Goal: Task Accomplishment & Management: Complete application form

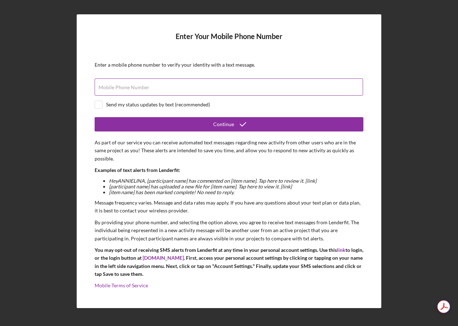
click at [118, 87] on label "Mobile Phone Number" at bounding box center [124, 88] width 51 height 6
click at [118, 87] on input "Mobile Phone Number" at bounding box center [229, 86] width 268 height 17
type input "[PHONE_NUMBER]"
click at [98, 101] on input "checkbox" at bounding box center [98, 104] width 7 height 7
checkbox input "true"
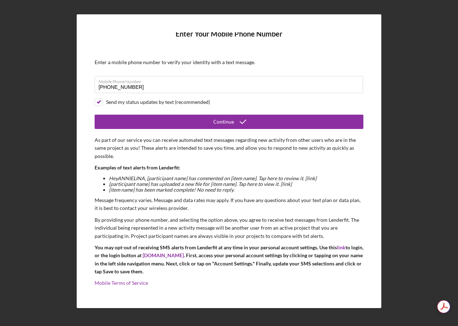
scroll to position [3, 0]
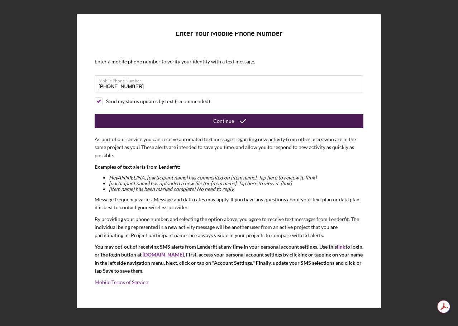
click at [209, 121] on button "Continue" at bounding box center [229, 121] width 269 height 14
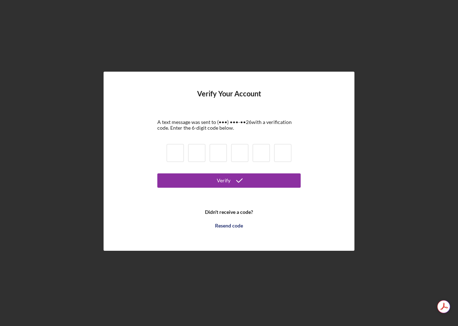
click at [173, 157] on input at bounding box center [175, 153] width 17 height 18
type input "6"
type input "8"
type input "9"
type input "0"
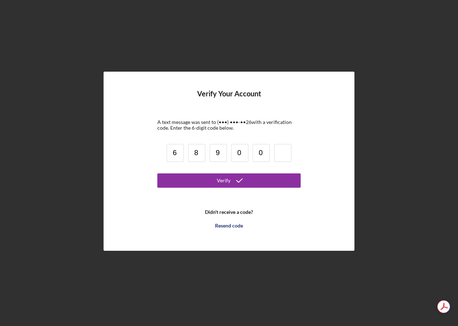
type input "0"
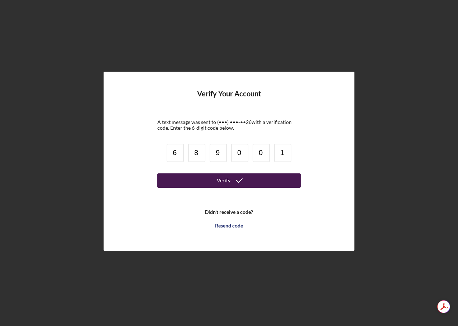
type input "1"
click at [214, 185] on button "Verify" at bounding box center [228, 180] width 143 height 14
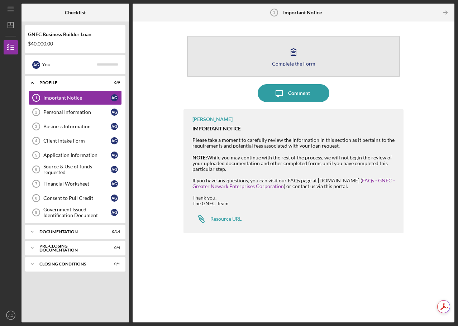
click at [290, 65] on div "Complete the Form" at bounding box center [293, 63] width 43 height 5
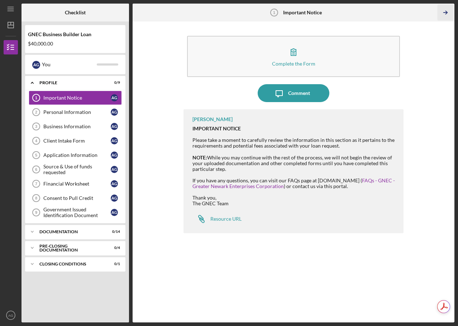
click at [444, 13] on icon "Icon/Table Pagination Arrow" at bounding box center [445, 13] width 16 height 16
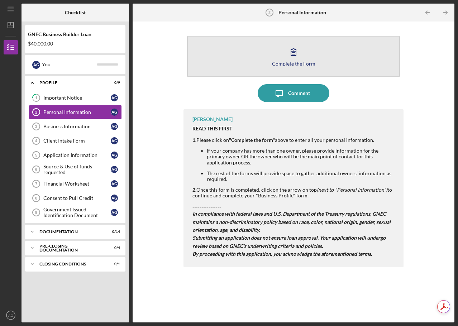
click at [293, 63] on div "Complete the Form" at bounding box center [293, 63] width 43 height 5
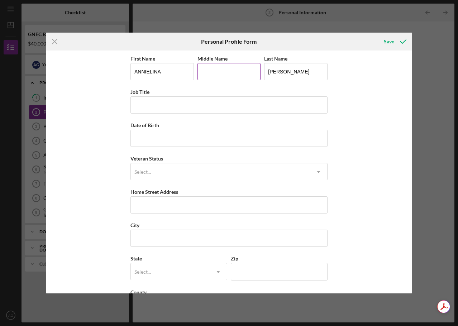
click at [213, 74] on input "Middle Name" at bounding box center [228, 71] width 63 height 17
type input "a"
type input "A"
drag, startPoint x: 190, startPoint y: 98, endPoint x: 193, endPoint y: 102, distance: 5.1
click at [190, 98] on input "Job Title" at bounding box center [228, 104] width 197 height 17
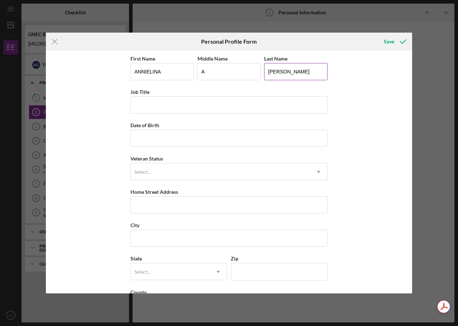
click at [293, 67] on input "[PERSON_NAME]" at bounding box center [295, 71] width 63 height 17
click at [299, 70] on input "[PERSON_NAME]" at bounding box center [295, 71] width 63 height 17
type input "[PERSON_NAME] DE LA [PERSON_NAME]"
click at [188, 108] on input "Job Title" at bounding box center [228, 104] width 197 height 17
type input "OWNER"
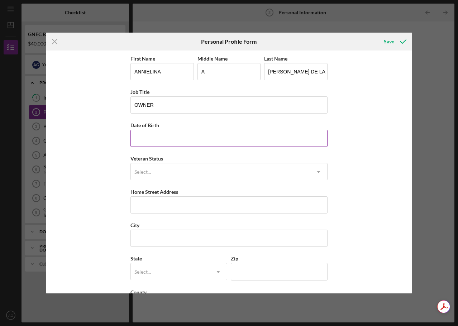
click at [147, 140] on input "Date of Birth" at bounding box center [228, 138] width 197 height 17
type input "[DATE]"
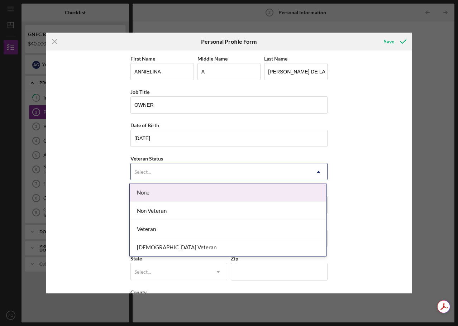
click at [145, 174] on div "Select..." at bounding box center [142, 172] width 16 height 6
click at [145, 188] on div "None" at bounding box center [228, 192] width 196 height 18
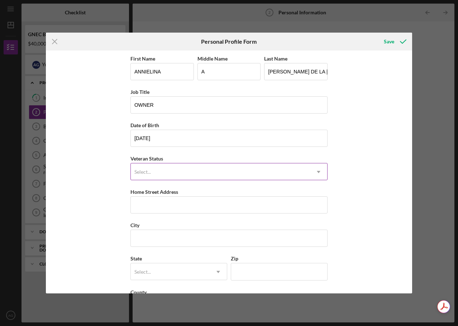
click at [148, 172] on div "Select..." at bounding box center [142, 172] width 16 height 6
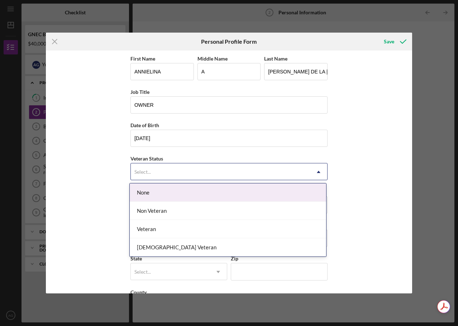
click at [148, 193] on div "None" at bounding box center [228, 192] width 196 height 18
click at [155, 168] on div "Select..." at bounding box center [220, 172] width 179 height 16
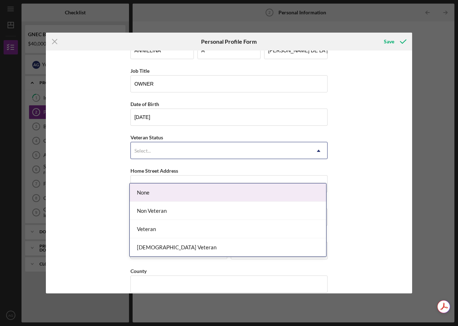
scroll to position [31, 0]
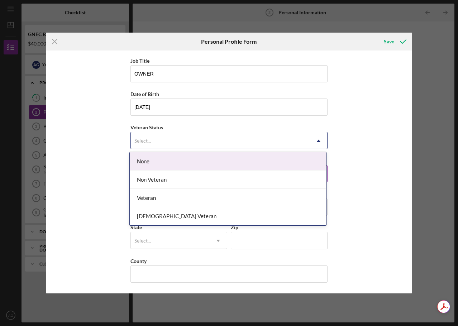
click at [170, 158] on div "None" at bounding box center [228, 161] width 196 height 18
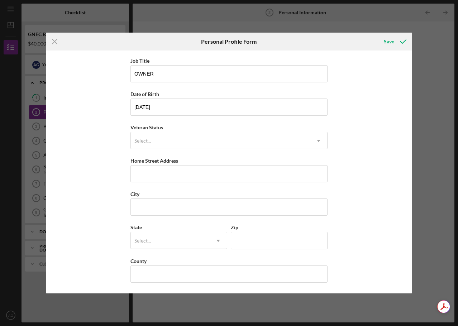
click at [102, 162] on div "First Name [PERSON_NAME] Middle Name A Last Name [PERSON_NAME] DE LA [PERSON_NA…" at bounding box center [229, 172] width 366 height 243
click at [182, 142] on div "Select..." at bounding box center [220, 141] width 179 height 16
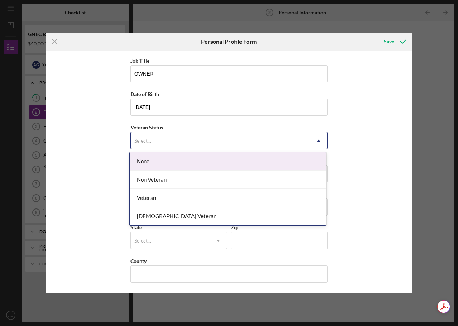
click at [166, 164] on div "None" at bounding box center [228, 161] width 196 height 18
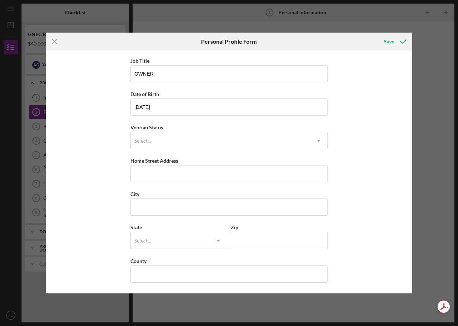
click at [85, 187] on div "First Name [PERSON_NAME] Middle Name A Last Name [PERSON_NAME] DE LA [PERSON_NA…" at bounding box center [229, 172] width 366 height 243
click at [137, 176] on input "Home Street Address" at bounding box center [228, 173] width 197 height 17
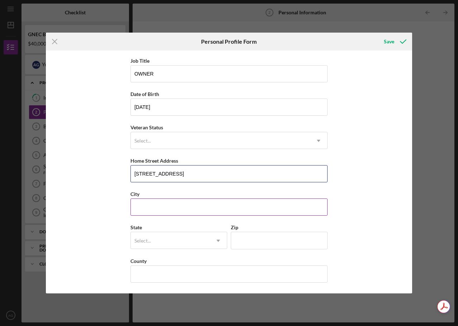
type input "[STREET_ADDRESS]"
click at [148, 207] on input "City" at bounding box center [228, 207] width 197 height 17
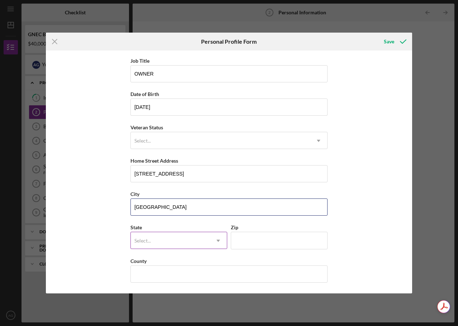
type input "[GEOGRAPHIC_DATA]"
click at [154, 241] on div "Select..." at bounding box center [170, 241] width 79 height 16
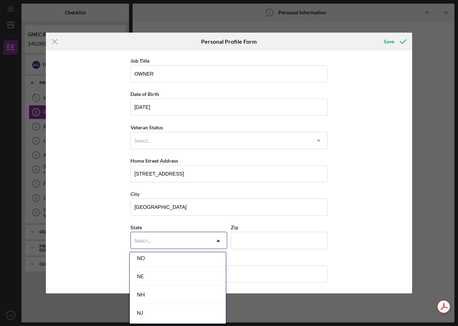
scroll to position [788, 0]
click at [161, 268] on div "NJ" at bounding box center [178, 277] width 96 height 18
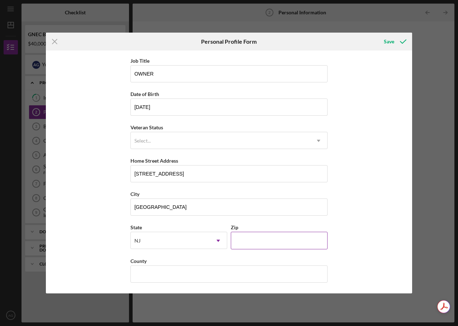
click at [248, 243] on input "Zip" at bounding box center [279, 240] width 97 height 17
type input "08902"
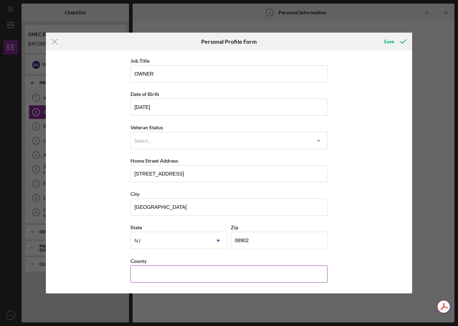
click at [217, 272] on input "County" at bounding box center [228, 274] width 197 height 17
click at [156, 271] on input "County" at bounding box center [228, 274] width 197 height 17
type input "[GEOGRAPHIC_DATA]"
click at [367, 250] on div "First Name [PERSON_NAME] Middle Name A Last Name [PERSON_NAME] DE LA [PERSON_NA…" at bounding box center [229, 172] width 366 height 243
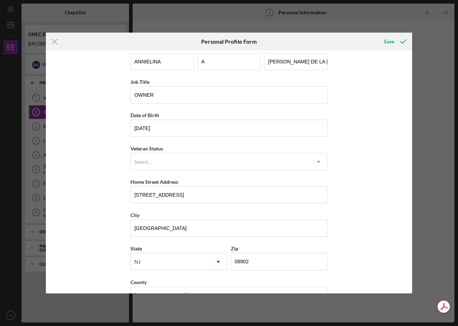
scroll to position [0, 0]
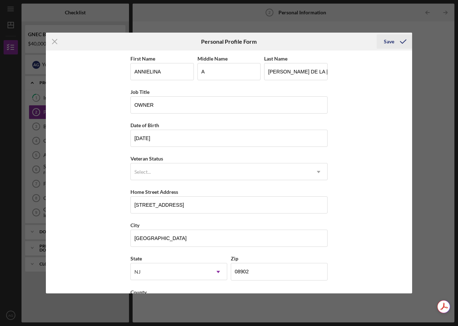
click at [386, 45] on div "Save" at bounding box center [389, 41] width 10 height 14
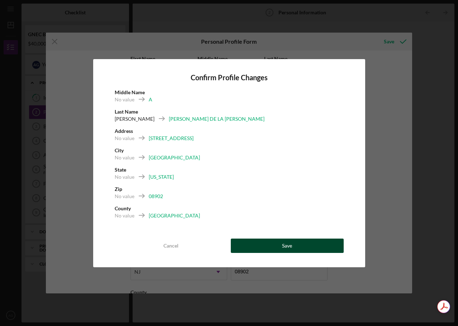
click at [278, 245] on button "Save" at bounding box center [287, 246] width 113 height 14
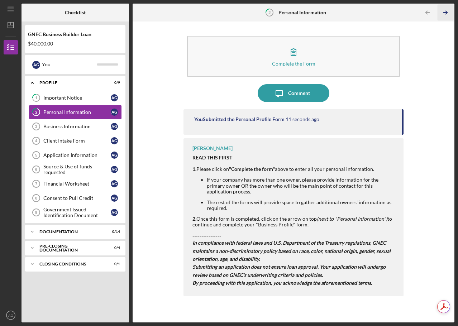
click at [444, 16] on icon "Icon/Table Pagination Arrow" at bounding box center [445, 13] width 16 height 16
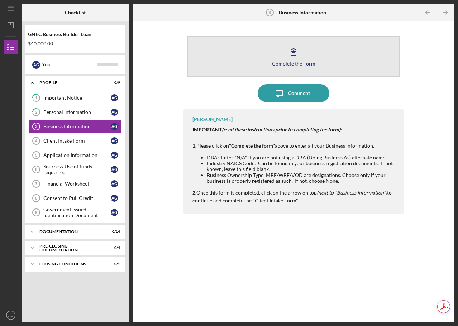
click at [292, 60] on button "Complete the Form Form" at bounding box center [293, 56] width 213 height 41
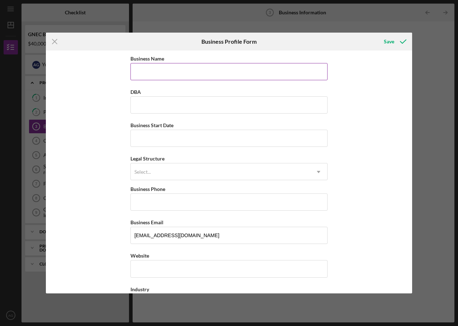
click at [156, 73] on input "Business Name" at bounding box center [228, 71] width 197 height 17
type input "A & M LULTISERVICES LLC"
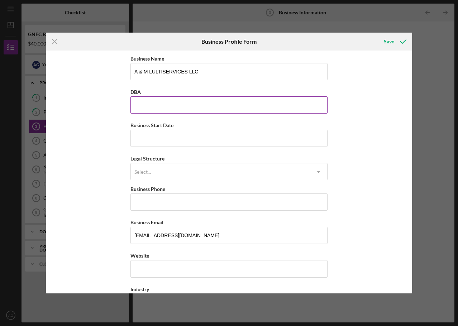
click at [153, 102] on input "DBA" at bounding box center [228, 104] width 197 height 17
click at [114, 108] on div "Business Name A & M LULTISERVICES LLC DBA Business Start Date Legal Structure S…" at bounding box center [229, 172] width 366 height 243
click at [144, 140] on input "Business Start Date" at bounding box center [228, 138] width 197 height 17
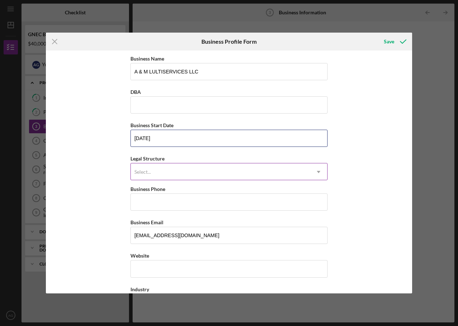
type input "[DATE]"
click at [162, 171] on div "Select..." at bounding box center [220, 172] width 179 height 16
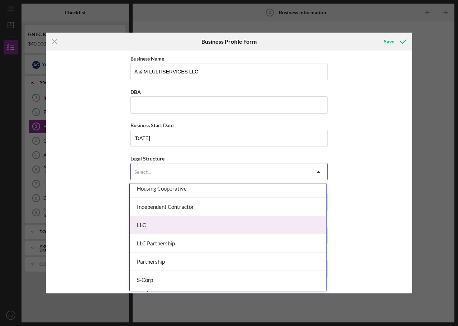
scroll to position [107, 0]
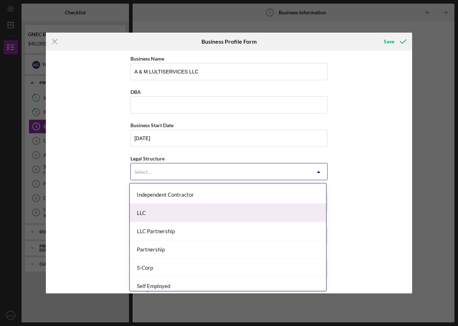
click at [145, 213] on div "LLC" at bounding box center [228, 213] width 196 height 18
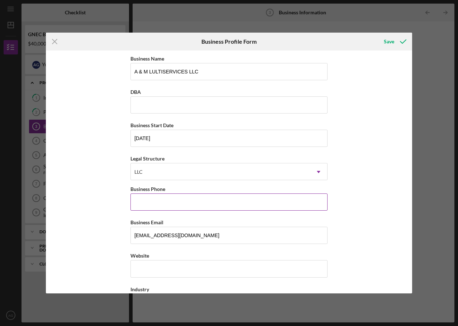
click at [142, 199] on input "Business Phone" at bounding box center [228, 201] width 197 height 17
click at [142, 202] on input "Business Phone" at bounding box center [228, 201] width 197 height 17
click at [148, 204] on input "Business Phone" at bounding box center [228, 201] width 197 height 17
click at [166, 197] on input "Business Phone" at bounding box center [228, 201] width 197 height 17
paste input "[PHONE_NUMBER]"
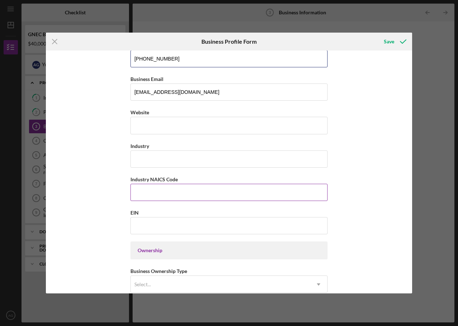
scroll to position [179, 0]
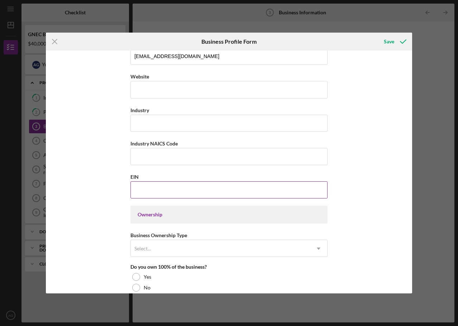
type input "[PHONE_NUMBER]"
click at [161, 188] on input "EIN" at bounding box center [228, 189] width 197 height 17
click at [142, 120] on input "Industry" at bounding box center [228, 123] width 197 height 17
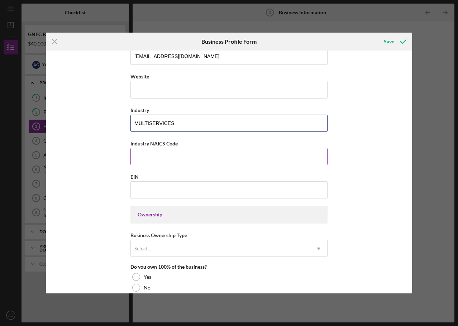
type input "MULTISERVICES"
click at [138, 159] on input "Industry NAICS Code" at bounding box center [228, 156] width 197 height 17
paste input "517312"
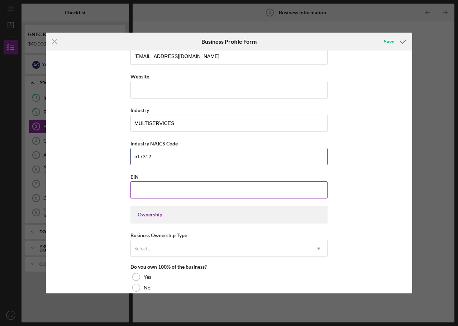
type input "517312"
click at [143, 192] on input "EIN" at bounding box center [228, 189] width 197 height 17
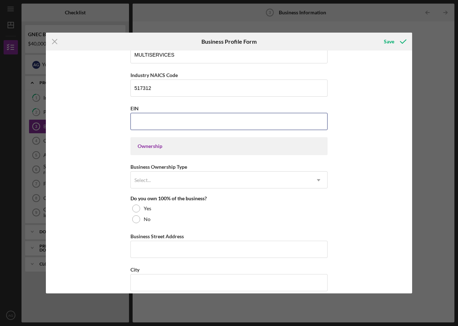
scroll to position [251, 0]
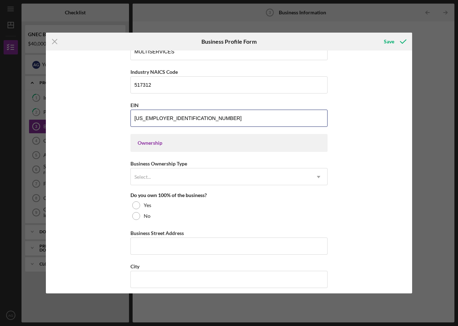
type input "[US_EMPLOYER_IDENTIFICATION_NUMBER]"
click at [159, 142] on div "Ownership" at bounding box center [229, 143] width 183 height 6
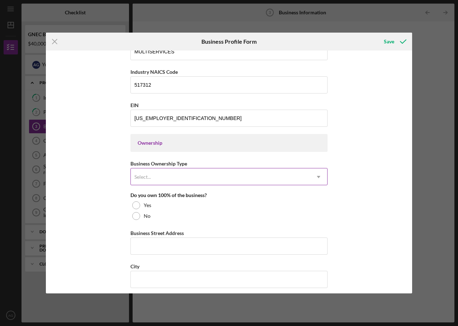
click at [159, 177] on div "Select..." at bounding box center [220, 177] width 179 height 16
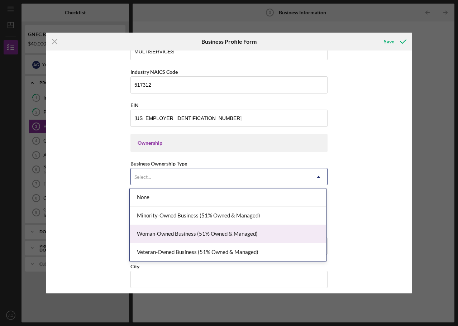
click at [203, 237] on div "Woman-Owned Business (51% Owned & Managed)" at bounding box center [228, 234] width 196 height 18
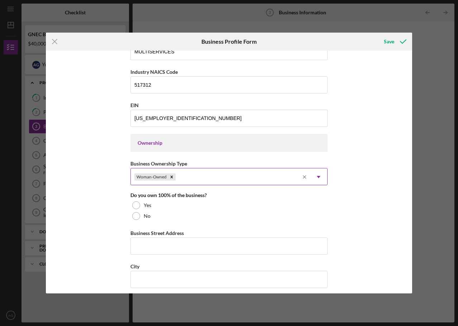
click at [303, 179] on icon "Icon/Menu Close" at bounding box center [304, 177] width 11 height 11
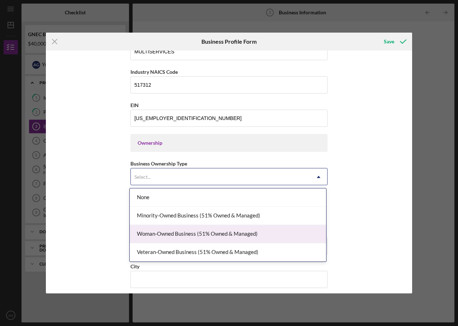
click at [168, 227] on div "Woman-Owned Business (51% Owned & Managed)" at bounding box center [228, 234] width 196 height 18
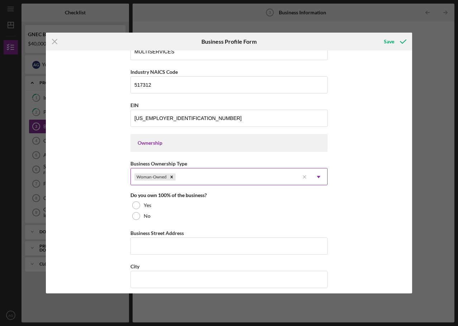
click at [75, 196] on div "Business Name A & M LULTISERVICES LLC DBA Business Start Date [DATE] Legal Stru…" at bounding box center [229, 172] width 366 height 243
click at [138, 205] on div at bounding box center [136, 205] width 8 height 8
click at [147, 243] on input "Business Street Address" at bounding box center [228, 246] width 197 height 17
click at [160, 245] on input "Business Street Address" at bounding box center [228, 246] width 197 height 17
click at [150, 250] on input "Business Street Address" at bounding box center [228, 246] width 197 height 17
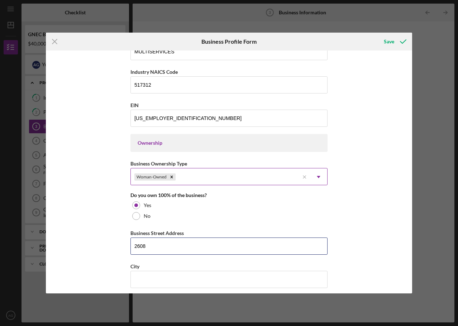
type input "[STREET_ADDRESS]"
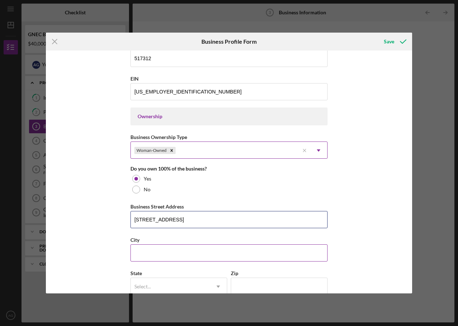
scroll to position [322, 0]
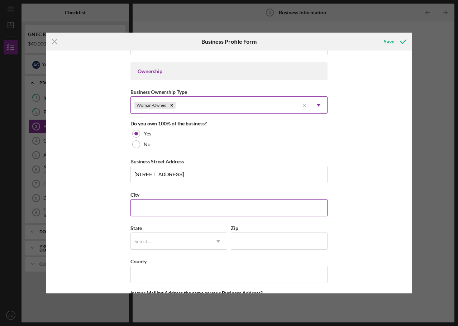
click at [159, 209] on input "City" at bounding box center [228, 207] width 197 height 17
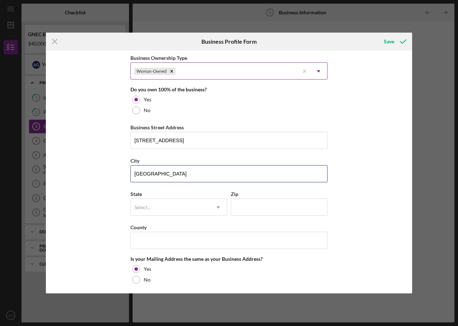
scroll to position [394, 0]
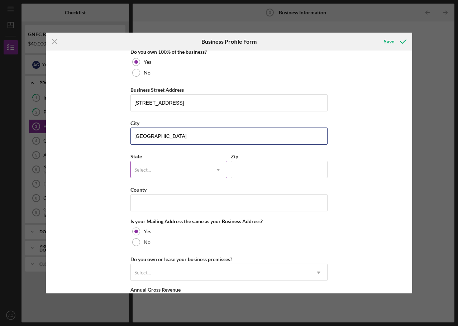
type input "[GEOGRAPHIC_DATA]"
click at [132, 171] on div "Select..." at bounding box center [170, 170] width 79 height 16
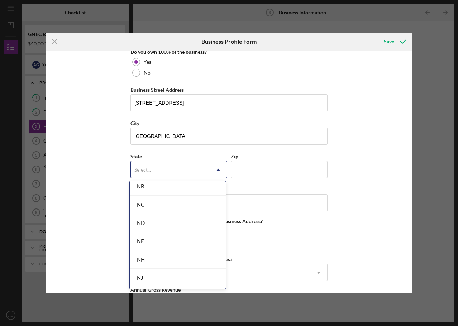
scroll to position [788, 0]
click at [173, 207] on div "NJ" at bounding box center [178, 206] width 96 height 18
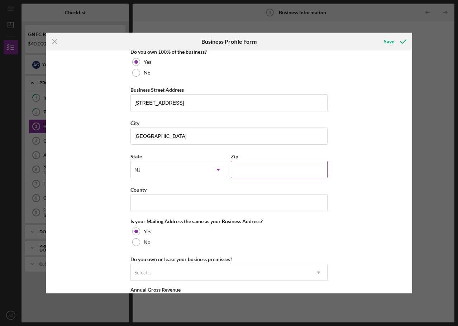
click at [288, 169] on input "Zip" at bounding box center [279, 169] width 97 height 17
type input "08902"
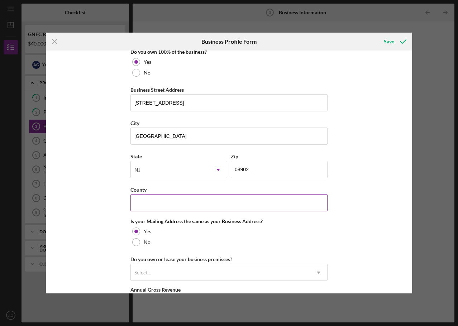
click at [195, 200] on input "County" at bounding box center [228, 202] width 197 height 17
type input "[GEOGRAPHIC_DATA]"
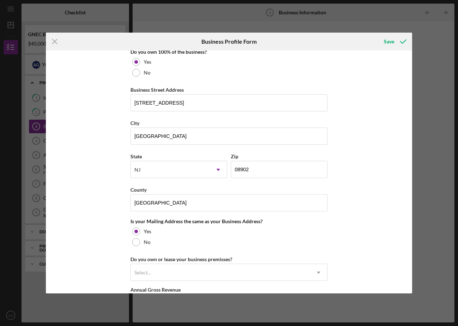
click at [108, 212] on div "Business Name A & M LULTISERVICES LLC DBA Business Start Date [DATE] Legal Stru…" at bounding box center [229, 172] width 366 height 243
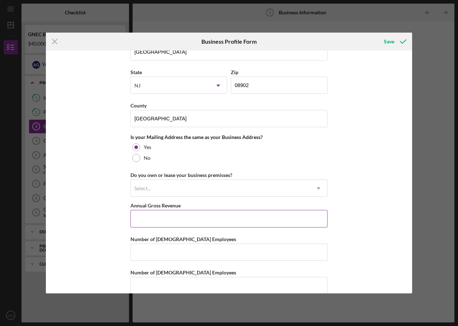
scroll to position [490, 0]
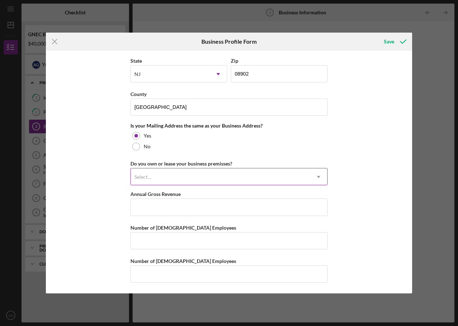
click at [156, 177] on div "Select..." at bounding box center [220, 177] width 179 height 16
click at [163, 177] on div "Select..." at bounding box center [220, 177] width 179 height 16
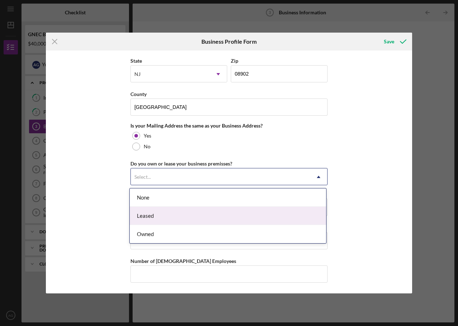
click at [165, 215] on div "Leased" at bounding box center [228, 216] width 196 height 18
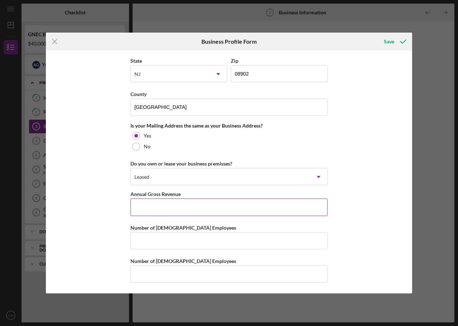
click at [154, 209] on input "Annual Gross Revenue" at bounding box center [228, 207] width 197 height 17
click at [153, 205] on input "Annual Gross Revenue" at bounding box center [228, 207] width 197 height 17
type input "$102,000"
click at [116, 226] on div "Business Name A & M LULTISERVICES LLC DBA Business Start Date [DATE] Legal Stru…" at bounding box center [229, 172] width 366 height 243
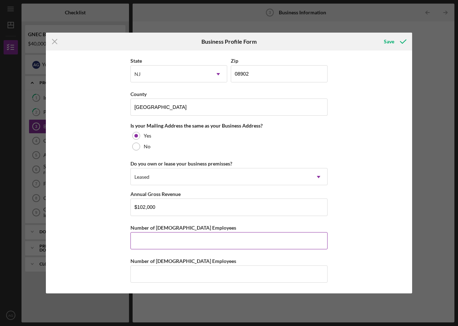
click at [172, 244] on input "Number of [DEMOGRAPHIC_DATA] Employees" at bounding box center [228, 240] width 197 height 17
type input "0"
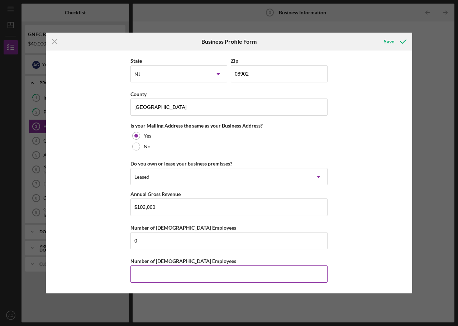
click at [137, 276] on input "Number of [DEMOGRAPHIC_DATA] Employees" at bounding box center [228, 274] width 197 height 17
type input "0"
click at [81, 231] on div "Business Name A & M LULTISERVICES LLC DBA Business Start Date [DATE] Legal Stru…" at bounding box center [229, 172] width 366 height 243
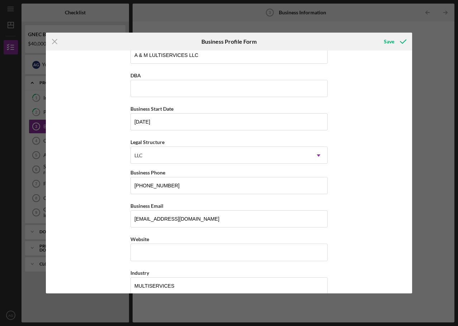
scroll to position [0, 0]
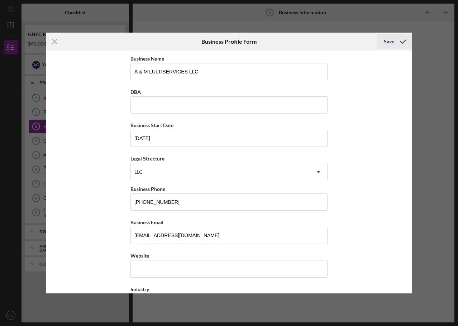
click at [385, 43] on div "Save" at bounding box center [389, 41] width 10 height 14
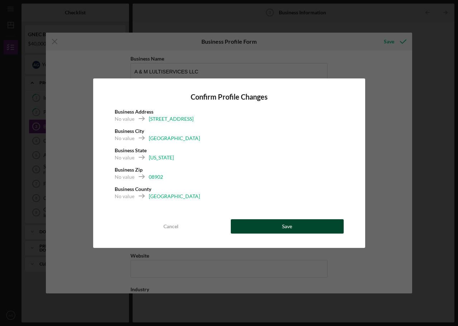
click at [291, 226] on div "Save" at bounding box center [287, 226] width 10 height 14
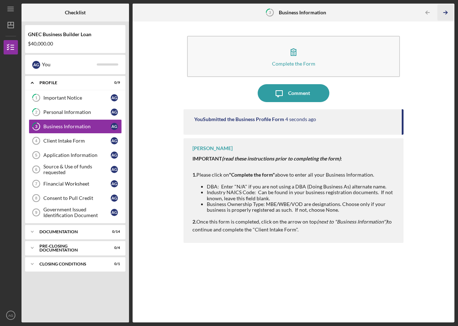
click at [445, 13] on icon "Icon/Table Pagination Arrow" at bounding box center [445, 13] width 16 height 16
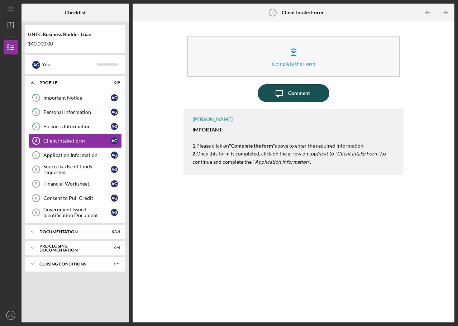
click at [287, 92] on icon "Icon/Message" at bounding box center [279, 93] width 18 height 18
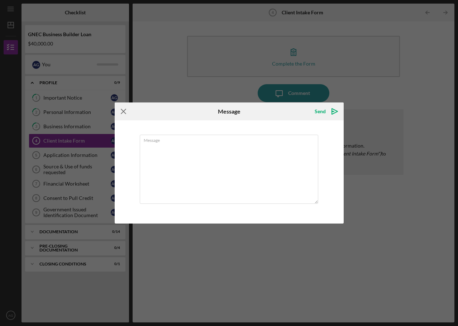
click at [122, 109] on icon "Icon/Menu Close" at bounding box center [124, 111] width 18 height 18
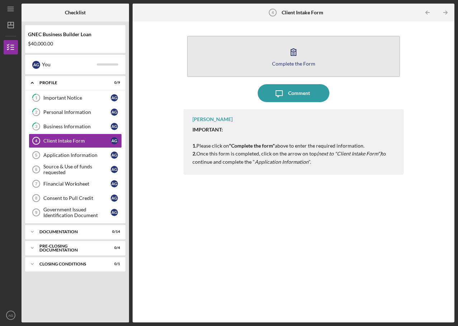
click at [297, 65] on div "Complete the Form" at bounding box center [293, 63] width 43 height 5
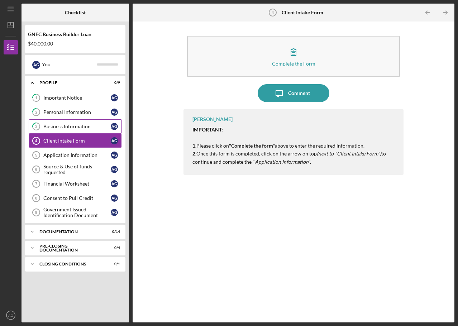
click at [65, 128] on div "Business Information" at bounding box center [76, 127] width 67 height 6
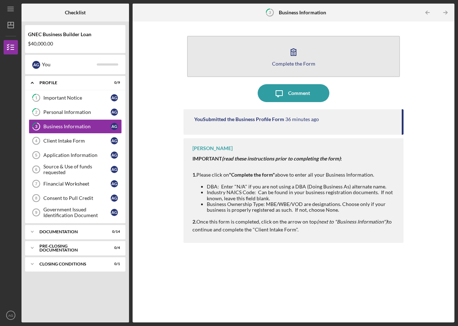
click at [291, 62] on div "Complete the Form" at bounding box center [293, 63] width 43 height 5
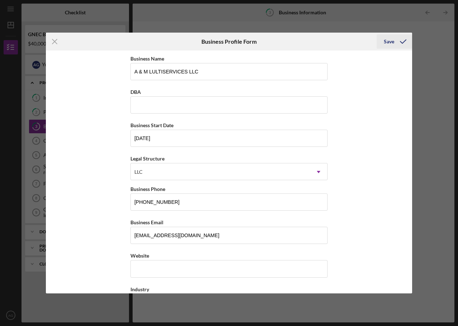
click at [392, 43] on div "Save" at bounding box center [389, 41] width 10 height 14
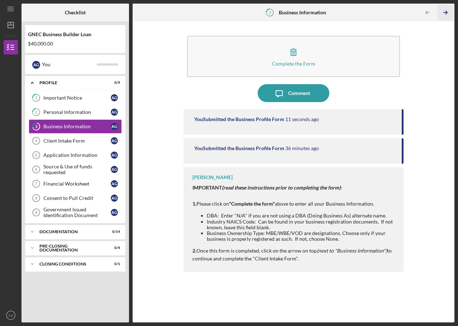
click at [446, 15] on icon "Icon/Table Pagination Arrow" at bounding box center [445, 13] width 16 height 16
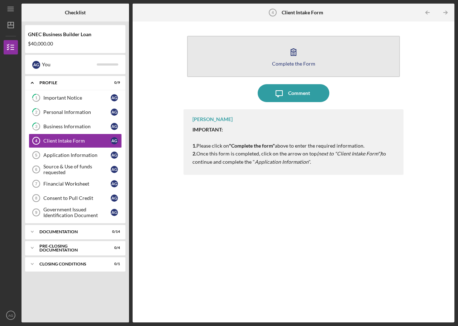
click at [297, 64] on div "Complete the Form" at bounding box center [293, 63] width 43 height 5
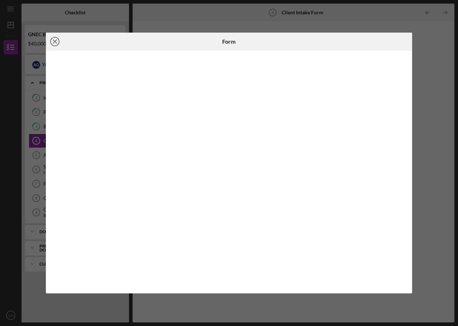
click at [57, 42] on icon "Icon/Close" at bounding box center [55, 42] width 18 height 18
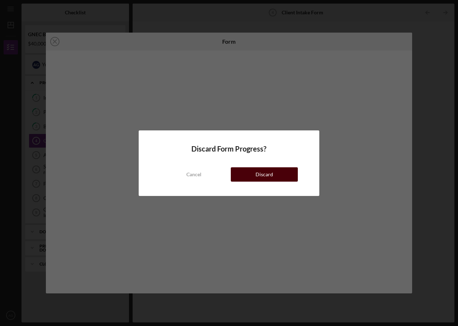
click at [268, 168] on div "Discard" at bounding box center [264, 174] width 18 height 14
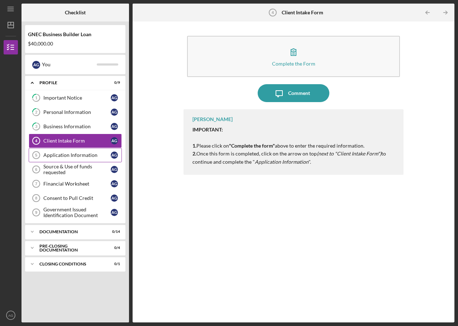
click at [44, 158] on icon "Application Information 5" at bounding box center [36, 155] width 18 height 18
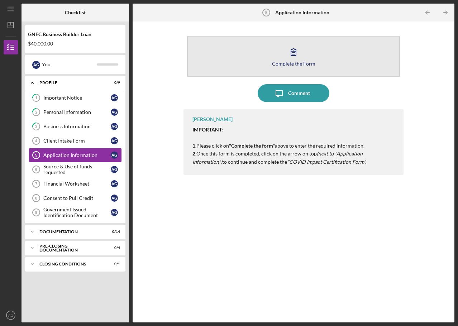
click at [292, 63] on div "Complete the Form" at bounding box center [293, 63] width 43 height 5
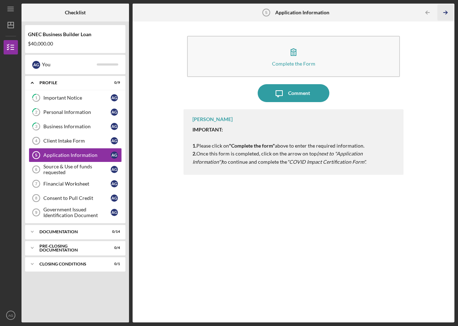
click at [447, 13] on line "button" at bounding box center [446, 13] width 4 height 0
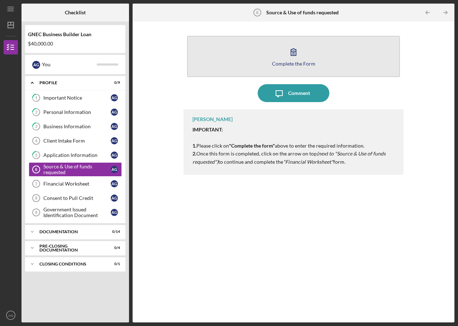
click at [292, 64] on div "Complete the Form" at bounding box center [293, 63] width 43 height 5
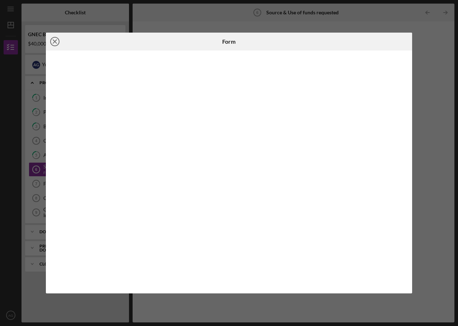
click at [49, 41] on icon "Icon/Close" at bounding box center [55, 42] width 18 height 18
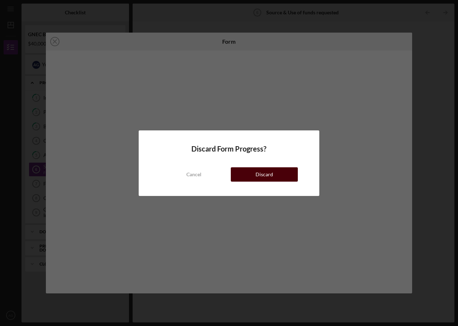
click at [248, 177] on button "Discard" at bounding box center [264, 174] width 67 height 14
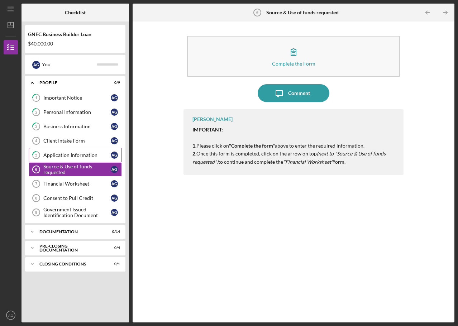
click at [86, 156] on div "Application Information" at bounding box center [76, 155] width 67 height 6
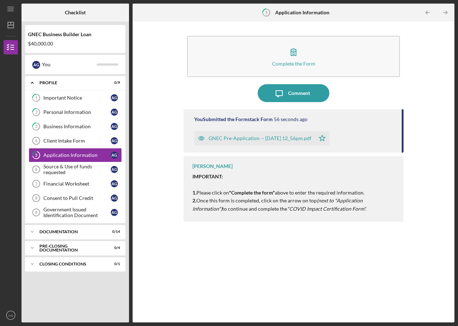
click at [272, 140] on div "GNEC Pre-Application -- [DATE] 12_56pm.pdf" at bounding box center [260, 138] width 103 height 6
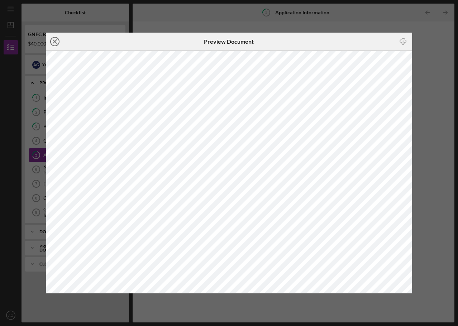
click at [54, 40] on icon "Icon/Close" at bounding box center [55, 42] width 18 height 18
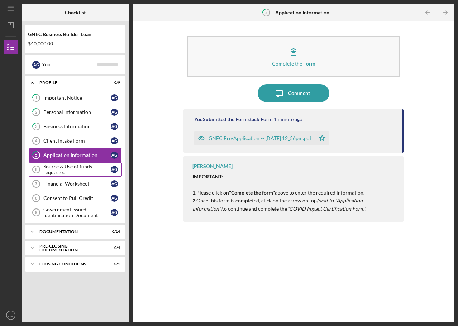
click at [62, 164] on div "Source & Use of funds requested" at bounding box center [76, 169] width 67 height 11
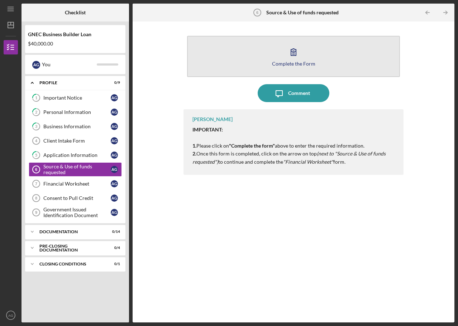
click at [295, 61] on div "Complete the Form" at bounding box center [293, 63] width 43 height 5
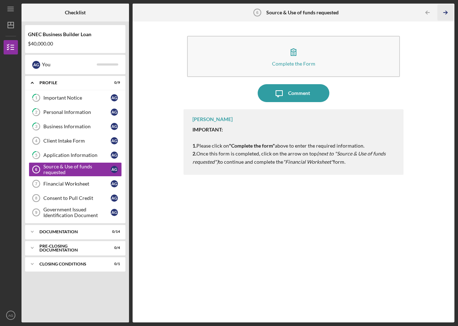
click at [444, 13] on line "button" at bounding box center [446, 13] width 4 height 0
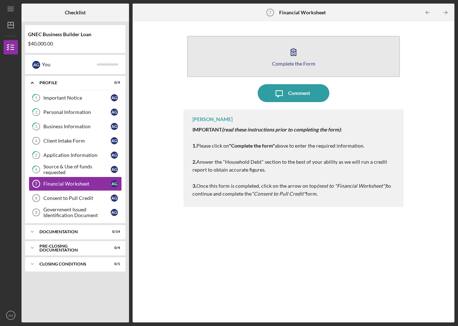
click at [296, 63] on div "Complete the Form" at bounding box center [293, 63] width 43 height 5
click at [295, 62] on div "Complete the Form" at bounding box center [293, 63] width 43 height 5
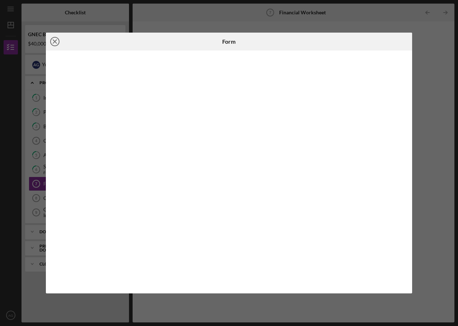
click at [55, 46] on circle at bounding box center [55, 41] width 9 height 9
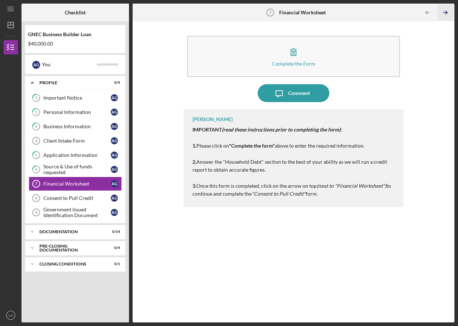
click at [446, 16] on icon "Icon/Table Pagination Arrow" at bounding box center [445, 13] width 16 height 16
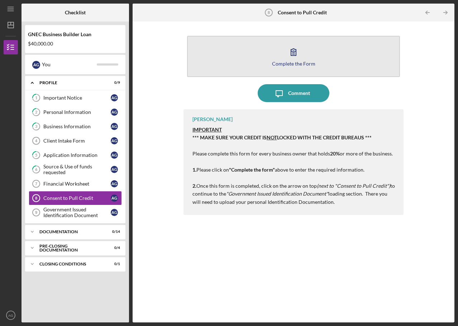
click at [291, 60] on button "Complete the Form Form" at bounding box center [293, 56] width 213 height 41
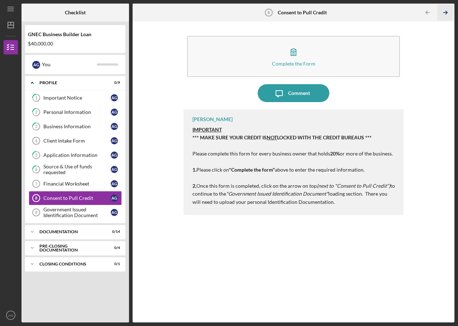
click at [441, 13] on icon "Icon/Table Pagination Arrow" at bounding box center [445, 13] width 16 height 16
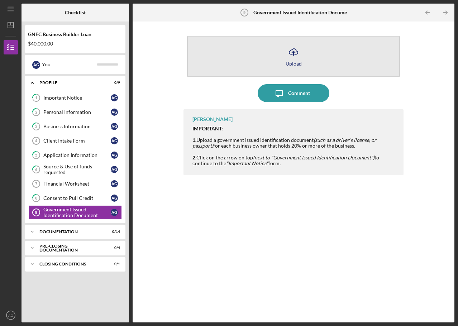
click at [296, 62] on div "Upload" at bounding box center [294, 63] width 16 height 5
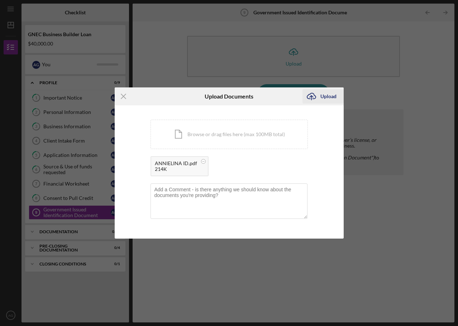
click at [323, 99] on div "Upload" at bounding box center [328, 96] width 16 height 14
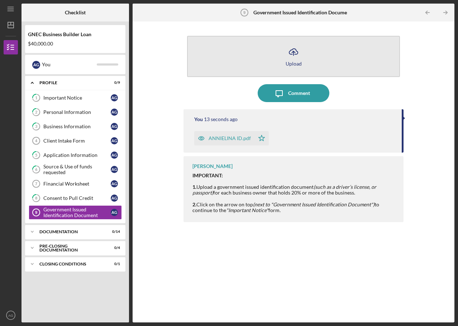
click at [291, 62] on div "Upload" at bounding box center [294, 63] width 16 height 5
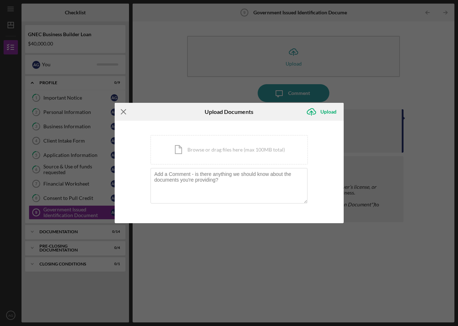
click at [124, 111] on icon "Icon/Menu Close" at bounding box center [124, 112] width 18 height 18
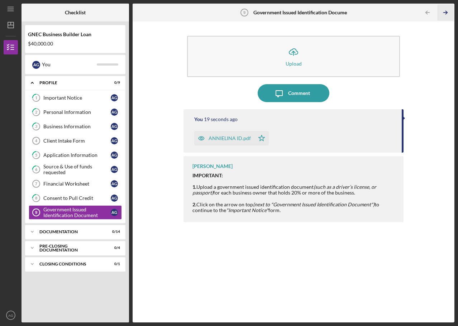
click at [448, 15] on icon "Icon/Table Pagination Arrow" at bounding box center [445, 13] width 16 height 16
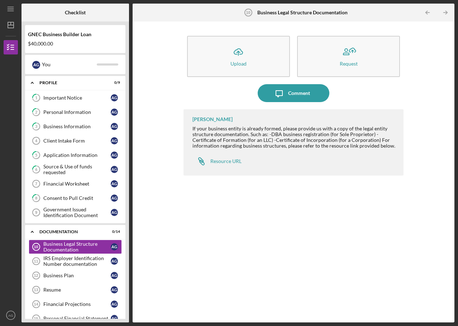
scroll to position [49, 0]
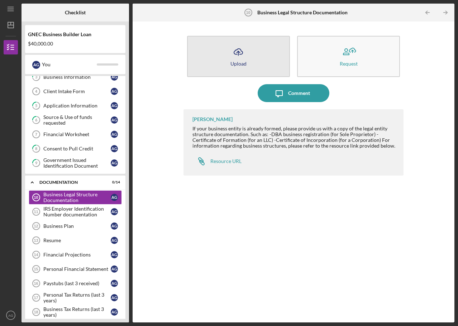
click at [241, 61] on div "Upload" at bounding box center [238, 63] width 16 height 5
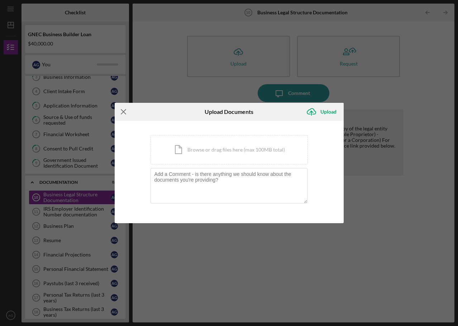
click at [120, 112] on icon "Icon/Menu Close" at bounding box center [124, 112] width 18 height 18
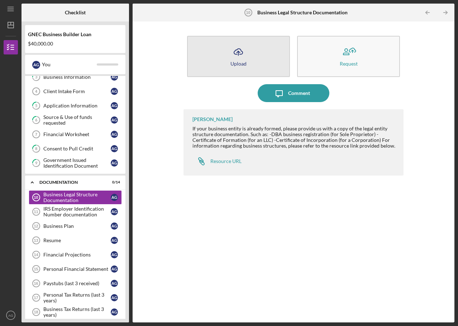
click at [242, 57] on icon "Icon/Upload" at bounding box center [238, 52] width 18 height 18
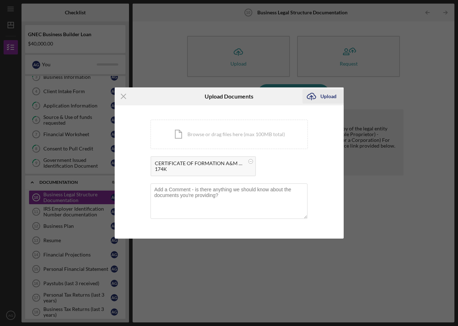
click at [326, 99] on div "Upload" at bounding box center [328, 96] width 16 height 14
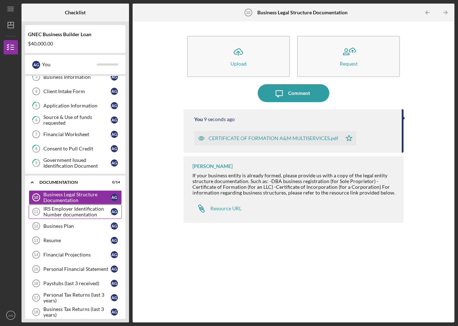
click at [56, 212] on div "IRS Employer Identification Number documentation" at bounding box center [76, 211] width 67 height 11
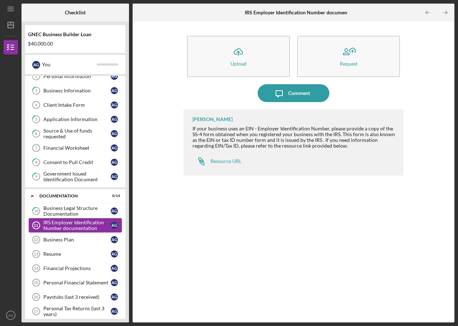
scroll to position [72, 0]
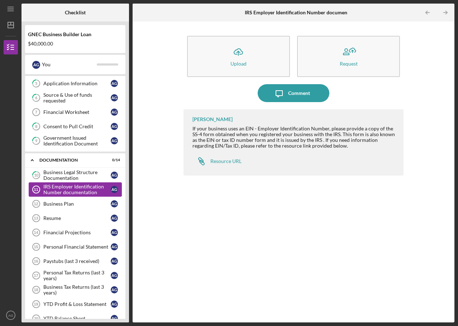
click at [56, 186] on div "IRS Employer Identification Number documentation" at bounding box center [76, 189] width 67 height 11
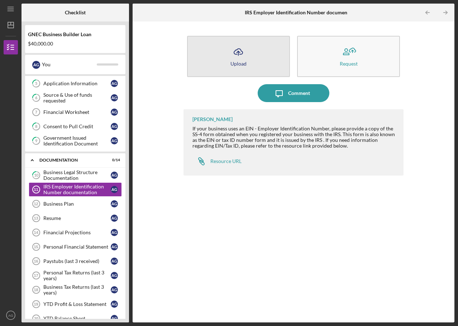
click at [234, 54] on icon "Icon/Upload" at bounding box center [238, 52] width 18 height 18
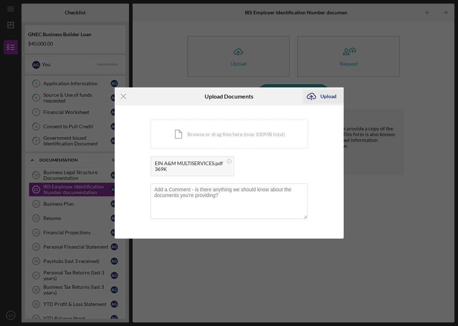
click at [328, 97] on div "Upload" at bounding box center [328, 96] width 16 height 14
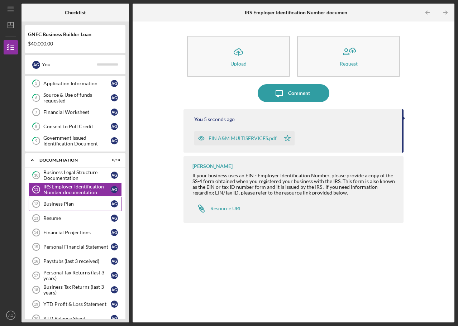
click at [59, 205] on div "Business Plan" at bounding box center [76, 204] width 67 height 6
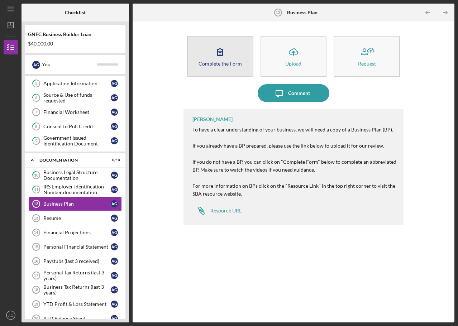
click at [219, 64] on div "Complete the Form" at bounding box center [220, 63] width 43 height 5
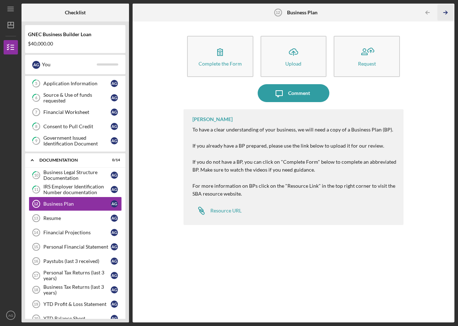
click at [448, 15] on icon "Icon/Table Pagination Arrow" at bounding box center [445, 13] width 16 height 16
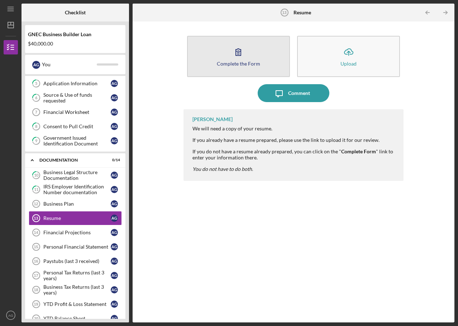
click at [245, 65] on div "Complete the Form" at bounding box center [238, 63] width 43 height 5
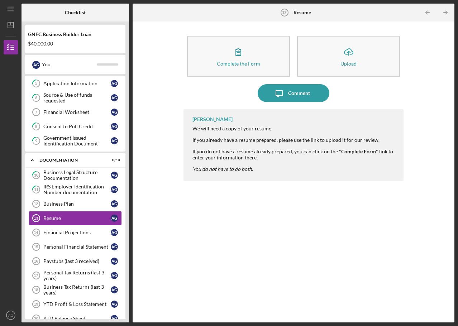
click at [446, 11] on polyline "button" at bounding box center [446, 12] width 2 height 3
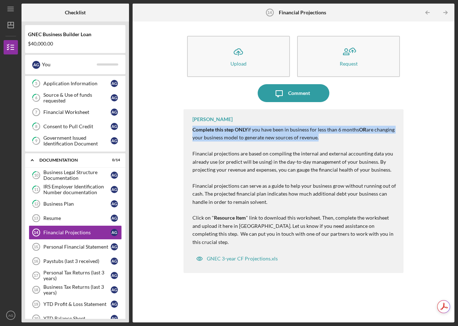
drag, startPoint x: 325, startPoint y: 140, endPoint x: 184, endPoint y: 128, distance: 141.3
click at [184, 128] on div "[PERSON_NAME] Complete this step ONLY if you have been in business for less tha…" at bounding box center [293, 191] width 220 height 164
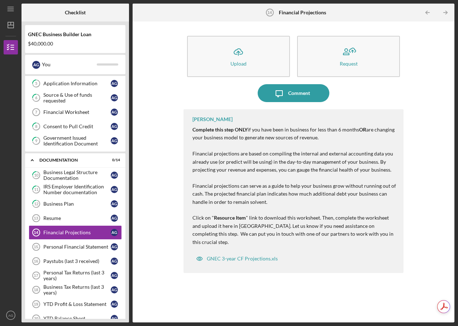
click at [256, 178] on p "Complete this step ONLY if you have been in business for less than 6 months OR …" at bounding box center [294, 186] width 204 height 120
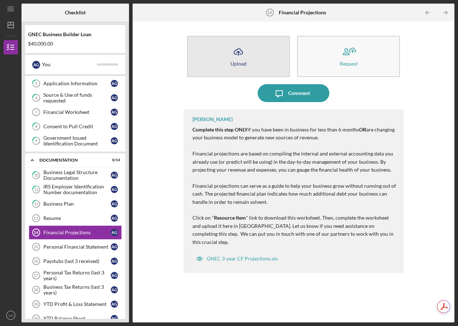
click at [237, 60] on button "Icon/Upload Upload" at bounding box center [238, 56] width 103 height 41
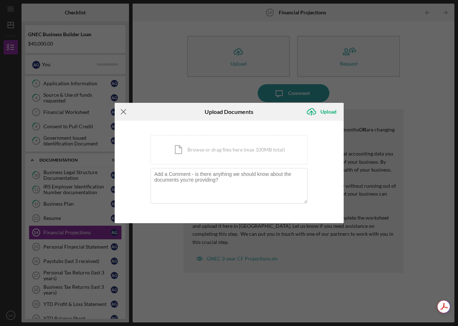
click at [123, 113] on line at bounding box center [123, 112] width 5 height 5
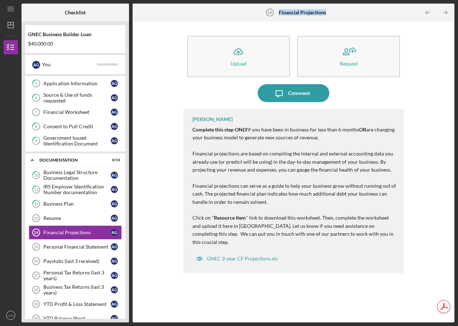
drag, startPoint x: 334, startPoint y: 16, endPoint x: 280, endPoint y: 16, distance: 53.7
click at [280, 16] on div "Financial Projections 14 Financial Projections" at bounding box center [293, 13] width 107 height 18
click at [421, 85] on div "Icon/Upload Upload Request Icon/Message Comment [PERSON_NAME] Complete this ste…" at bounding box center [293, 172] width 315 height 294
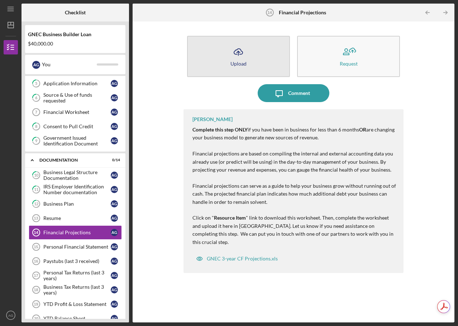
click at [228, 64] on button "Icon/Upload Upload" at bounding box center [238, 56] width 103 height 41
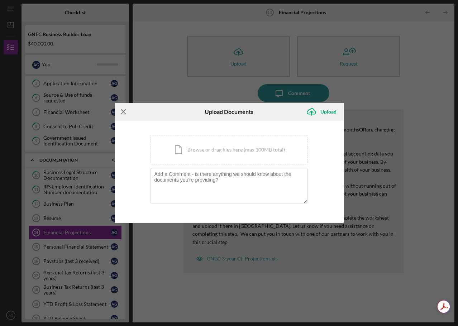
click at [123, 111] on line at bounding box center [123, 112] width 5 height 5
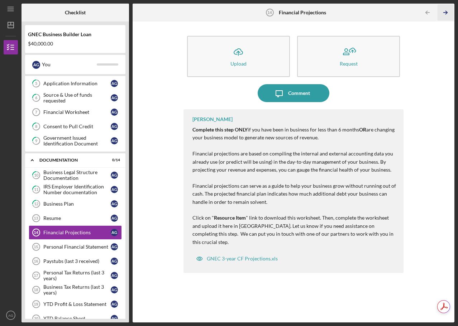
click at [448, 13] on icon "Icon/Table Pagination Arrow" at bounding box center [445, 13] width 16 height 16
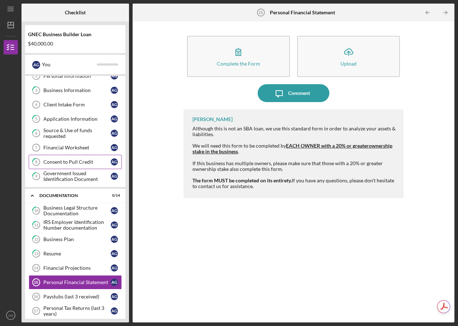
scroll to position [36, 0]
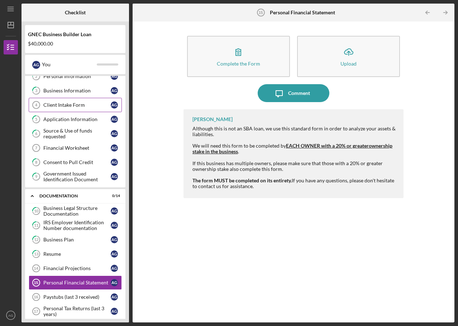
click at [42, 105] on icon "Client Intake Form 4" at bounding box center [36, 105] width 18 height 18
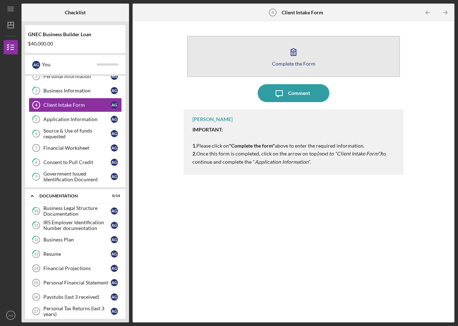
click at [296, 64] on div "Complete the Form" at bounding box center [293, 63] width 43 height 5
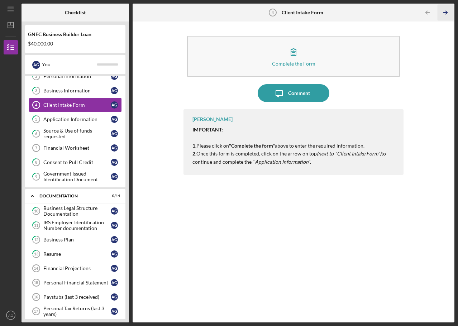
click at [450, 12] on icon "Icon/Table Pagination Arrow" at bounding box center [445, 13] width 16 height 16
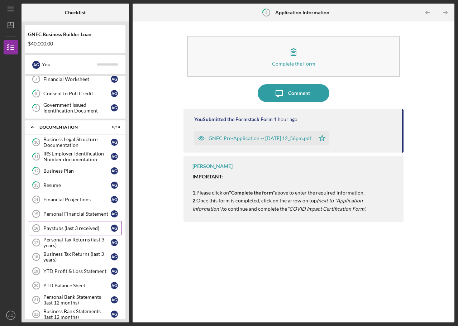
scroll to position [107, 0]
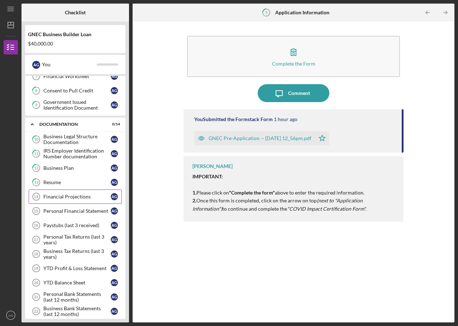
click at [66, 198] on div "Financial Projections" at bounding box center [76, 197] width 67 height 6
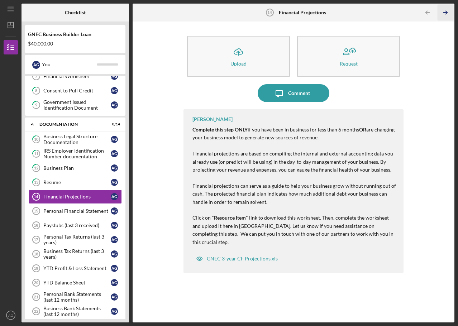
click at [447, 14] on icon "Icon/Table Pagination Arrow" at bounding box center [445, 13] width 16 height 16
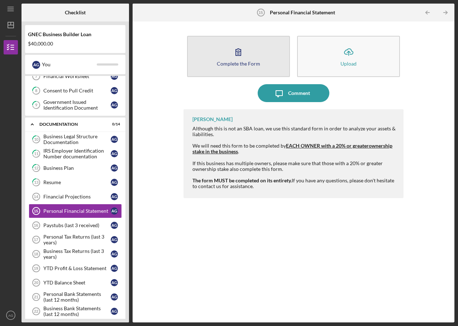
click at [238, 63] on div "Complete the Form" at bounding box center [238, 63] width 43 height 5
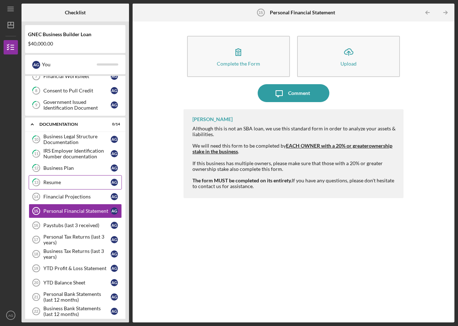
scroll to position [161, 0]
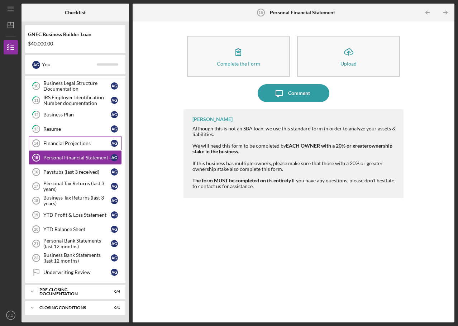
click at [53, 143] on div "Financial Projections" at bounding box center [76, 143] width 67 height 6
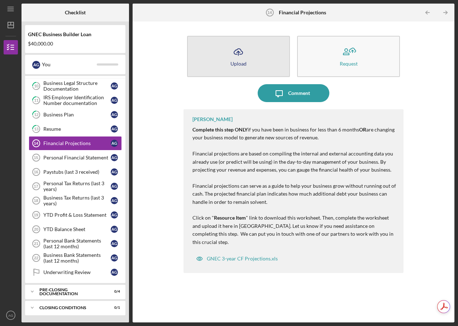
click at [234, 58] on icon "Icon/Upload" at bounding box center [238, 52] width 18 height 18
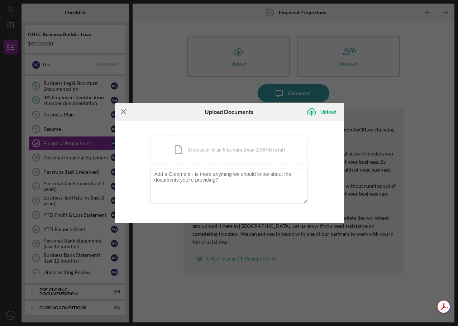
click at [124, 112] on line at bounding box center [123, 112] width 5 height 5
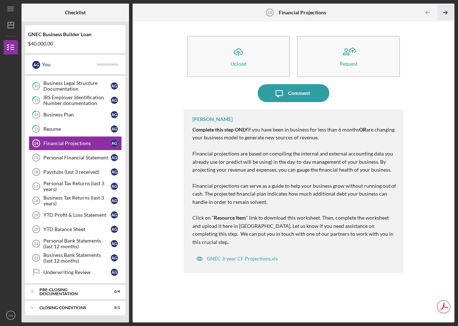
click at [443, 14] on icon "Icon/Table Pagination Arrow" at bounding box center [445, 13] width 16 height 16
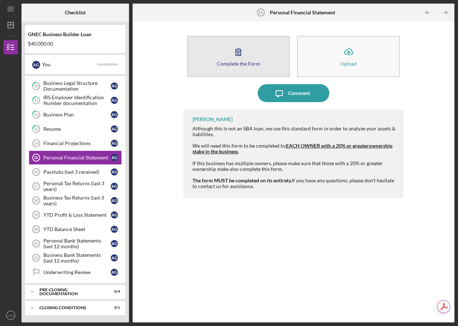
click at [226, 58] on button "Complete the Form Form" at bounding box center [238, 56] width 103 height 41
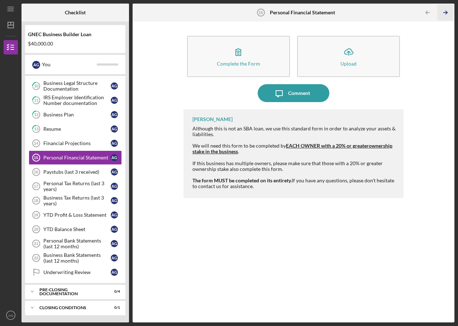
click at [449, 13] on icon "Icon/Table Pagination Arrow" at bounding box center [445, 13] width 16 height 16
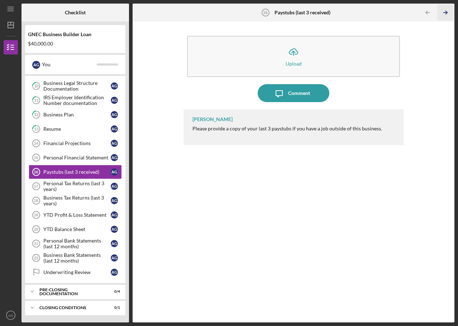
click at [445, 16] on icon "Icon/Table Pagination Arrow" at bounding box center [445, 13] width 16 height 16
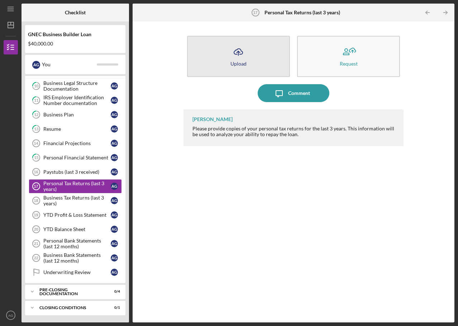
click at [239, 59] on icon "Icon/Upload" at bounding box center [238, 52] width 18 height 18
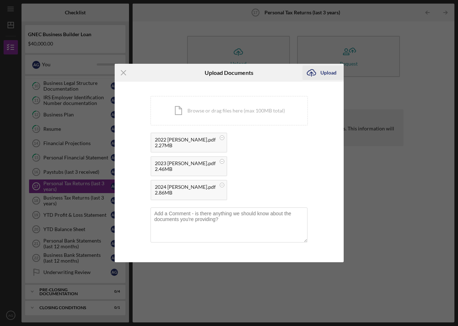
click at [332, 72] on div "Upload" at bounding box center [328, 73] width 16 height 14
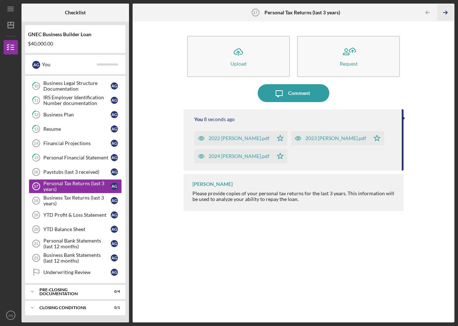
click at [444, 12] on icon "Icon/Table Pagination Arrow" at bounding box center [445, 13] width 16 height 16
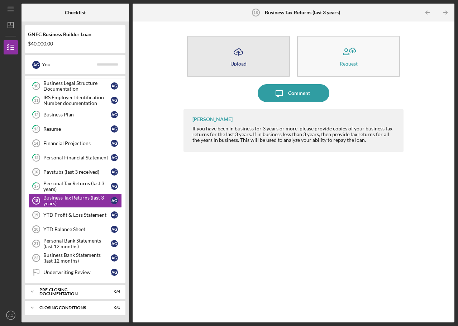
click at [235, 59] on icon "Icon/Upload" at bounding box center [238, 52] width 18 height 18
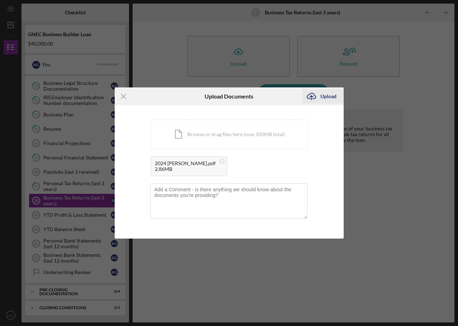
click at [325, 95] on div "Upload" at bounding box center [328, 96] width 16 height 14
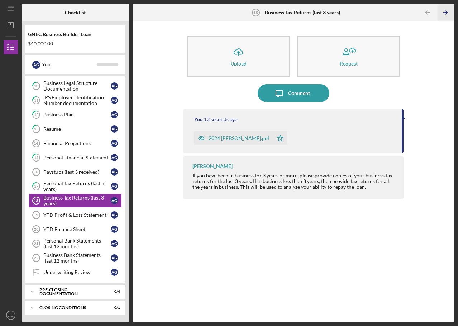
click at [447, 11] on icon "Icon/Table Pagination Arrow" at bounding box center [445, 13] width 16 height 16
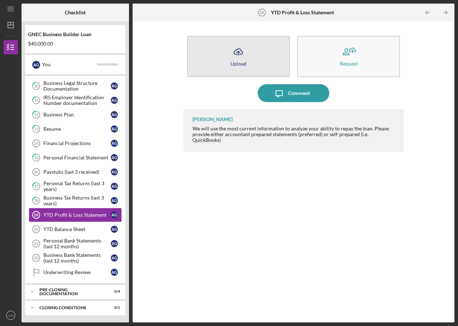
click at [242, 54] on icon "button" at bounding box center [238, 51] width 9 height 5
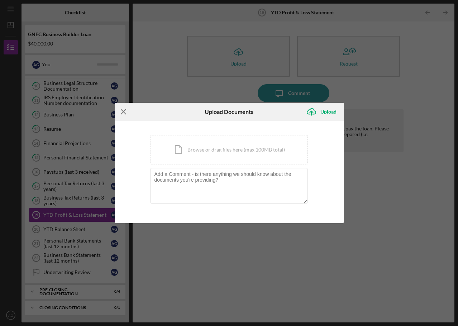
click at [124, 112] on icon "Icon/Menu Close" at bounding box center [124, 112] width 18 height 18
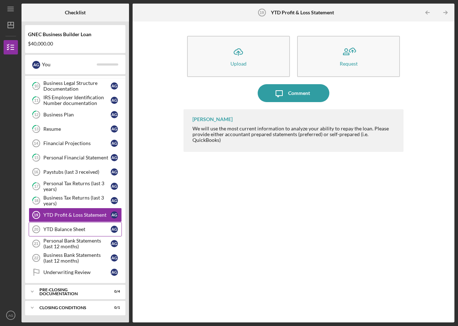
click at [62, 228] on div "YTD Balance Sheet" at bounding box center [76, 229] width 67 height 6
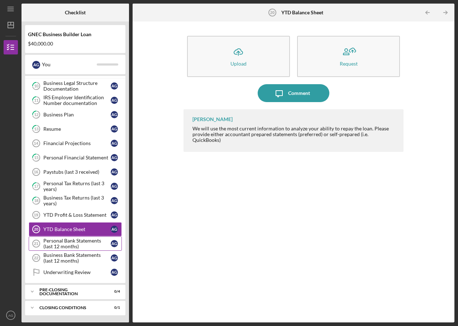
click at [68, 243] on div "Personal Bank Statements (last 12 months)" at bounding box center [76, 243] width 67 height 11
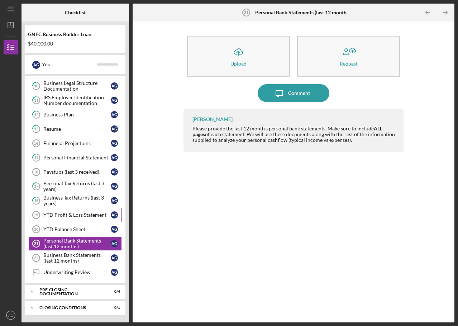
click at [48, 215] on div "YTD Profit & Loss Statement" at bounding box center [76, 215] width 67 height 6
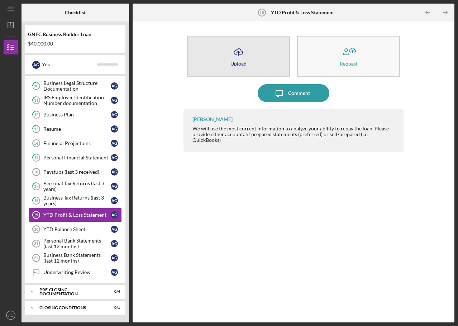
click at [242, 58] on icon "Icon/Upload" at bounding box center [238, 52] width 18 height 18
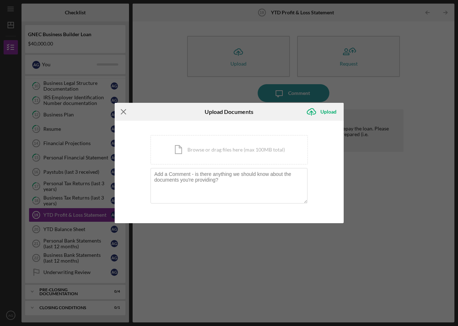
click at [121, 113] on line at bounding box center [123, 112] width 5 height 5
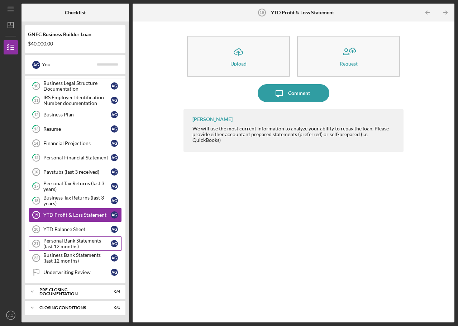
click at [74, 242] on div "Personal Bank Statements (last 12 months)" at bounding box center [76, 243] width 67 height 11
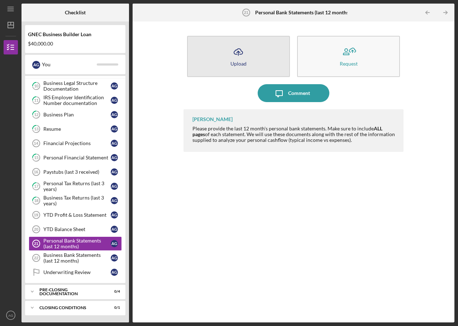
click at [233, 57] on icon "Icon/Upload" at bounding box center [238, 52] width 18 height 18
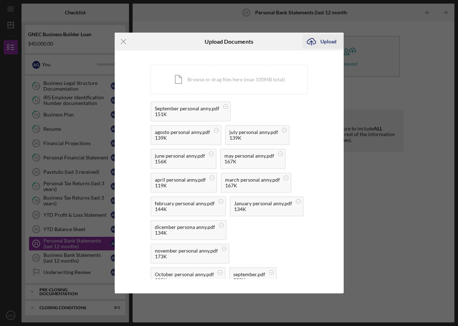
click at [323, 46] on div "Upload" at bounding box center [328, 41] width 16 height 14
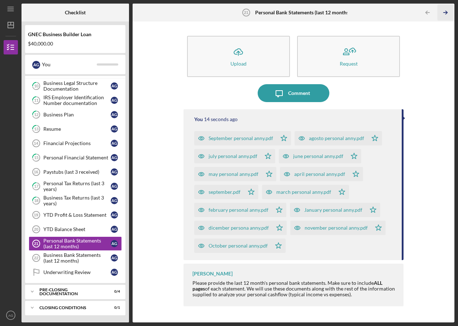
click at [448, 12] on icon "Icon/Table Pagination Arrow" at bounding box center [445, 13] width 16 height 16
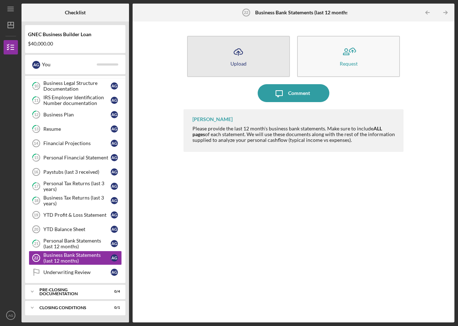
click at [242, 66] on div "Upload" at bounding box center [238, 63] width 16 height 5
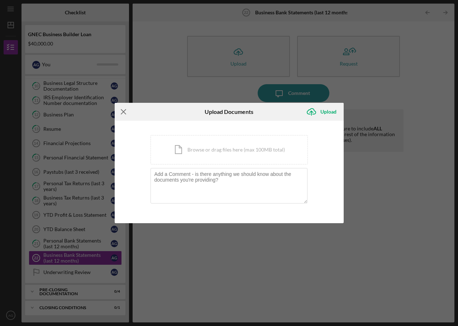
click at [124, 115] on icon "Icon/Menu Close" at bounding box center [124, 112] width 18 height 18
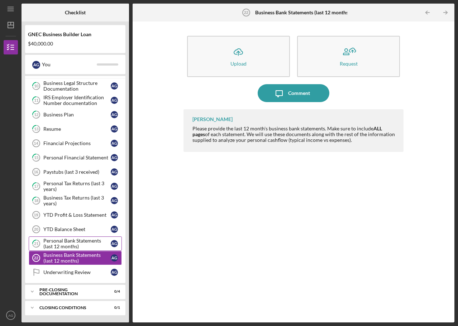
click at [57, 246] on div "Personal Bank Statements (last 12 months)" at bounding box center [76, 243] width 67 height 11
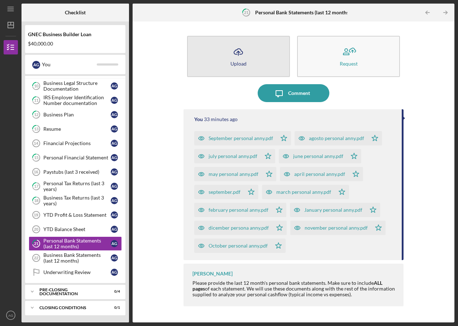
click at [244, 54] on icon "Icon/Upload" at bounding box center [238, 52] width 18 height 18
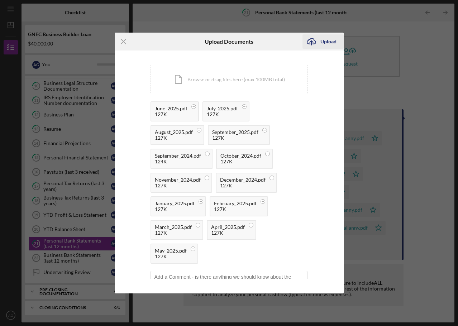
click at [323, 42] on div "Upload" at bounding box center [328, 41] width 16 height 14
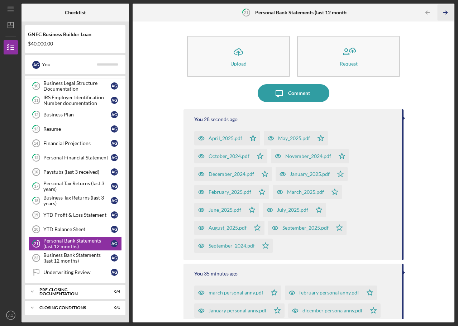
click at [450, 10] on icon "Icon/Table Pagination Arrow" at bounding box center [445, 13] width 16 height 16
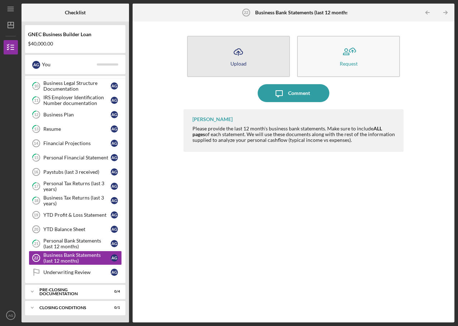
click at [238, 64] on div "Upload" at bounding box center [238, 63] width 16 height 5
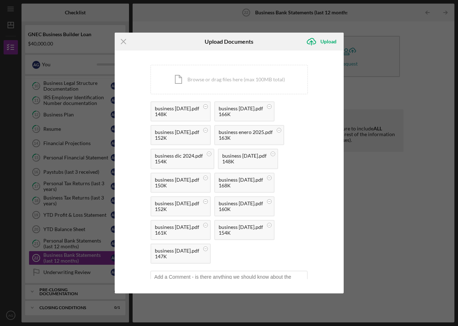
scroll to position [28, 0]
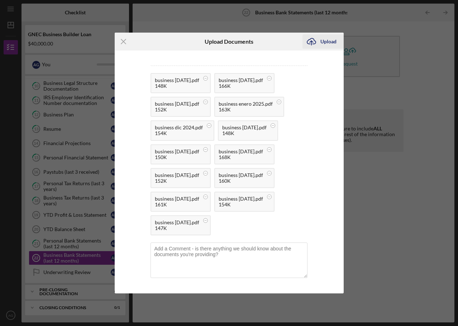
click at [325, 43] on div "Upload" at bounding box center [328, 41] width 16 height 14
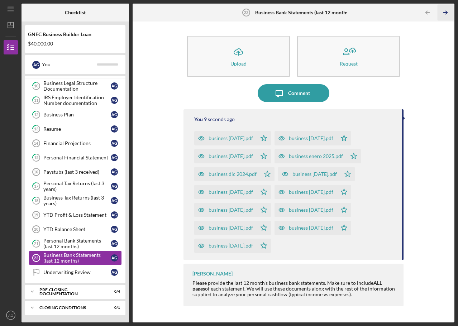
click at [443, 13] on icon "Icon/Table Pagination Arrow" at bounding box center [445, 13] width 16 height 16
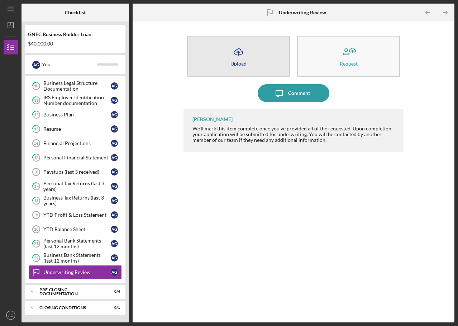
click at [234, 48] on icon "Icon/Upload" at bounding box center [238, 52] width 18 height 18
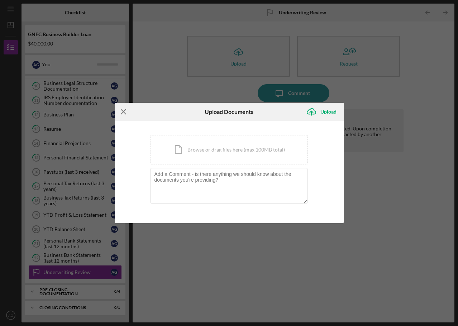
click at [119, 111] on icon "Icon/Menu Close" at bounding box center [124, 112] width 18 height 18
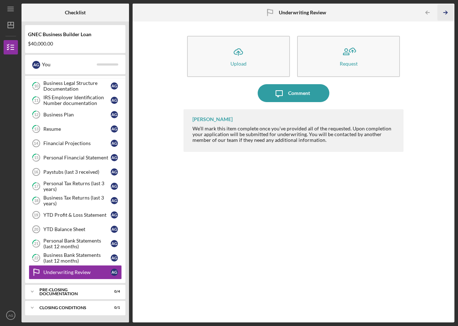
click at [445, 16] on icon "Icon/Table Pagination Arrow" at bounding box center [445, 13] width 16 height 16
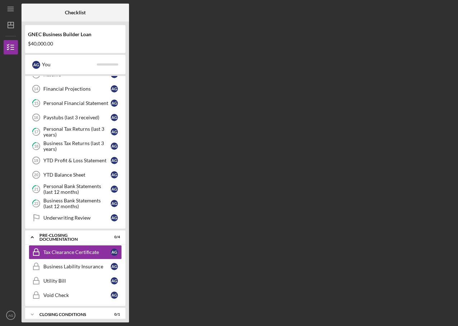
scroll to position [222, 0]
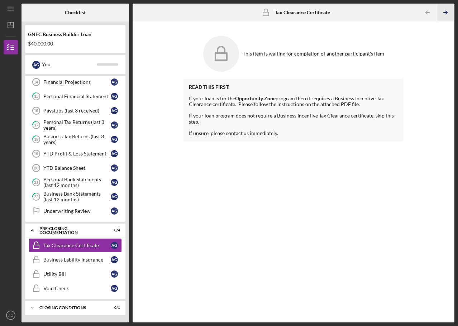
click at [444, 11] on icon "Icon/Table Pagination Arrow" at bounding box center [445, 13] width 16 height 16
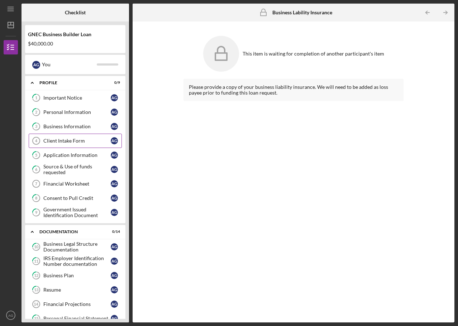
click at [58, 139] on div "Client Intake Form" at bounding box center [76, 141] width 67 height 6
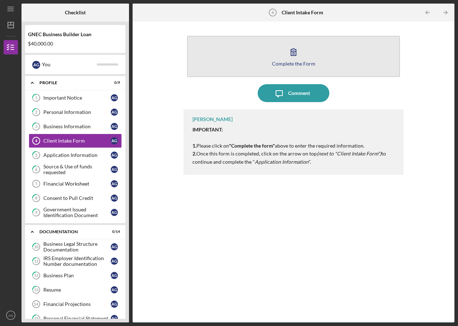
click at [293, 65] on div "Complete the Form" at bounding box center [293, 63] width 43 height 5
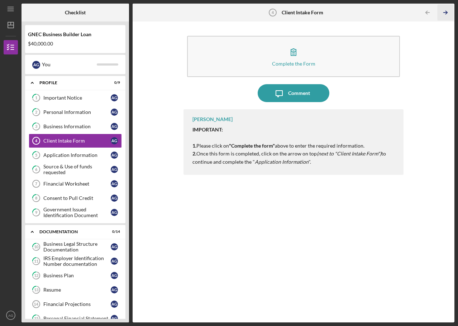
click at [446, 13] on line "button" at bounding box center [446, 13] width 4 height 0
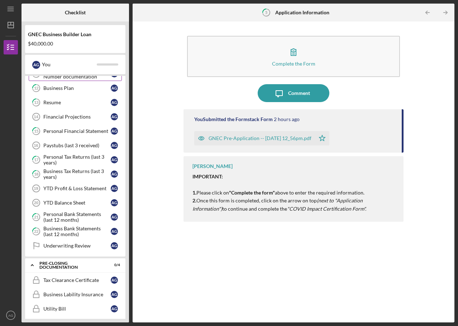
scroll to position [222, 0]
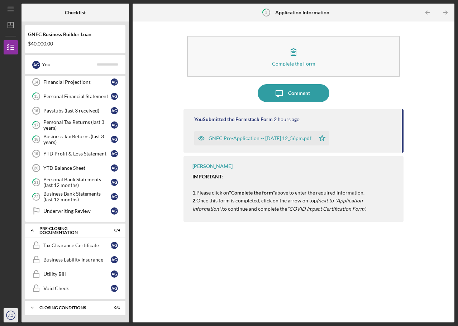
click at [9, 316] on text "AG" at bounding box center [10, 316] width 5 height 4
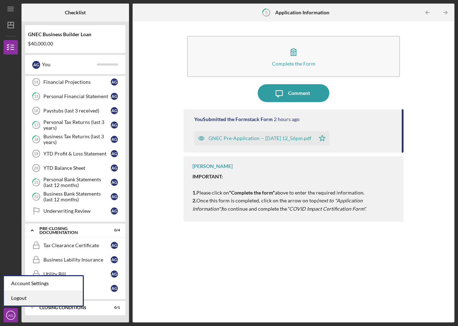
click at [25, 294] on link "Logout" at bounding box center [43, 298] width 79 height 15
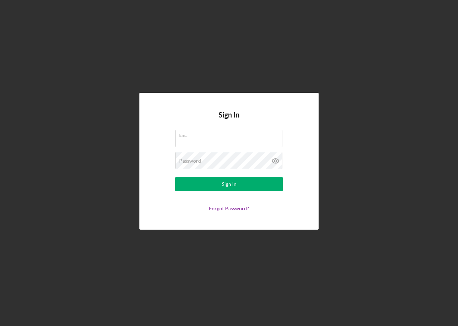
type input "[EMAIL_ADDRESS][DOMAIN_NAME]"
